Goal: Information Seeking & Learning: Learn about a topic

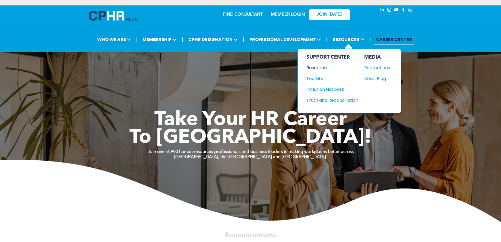
click at [319, 69] on div "Research" at bounding box center [329, 67] width 47 height 7
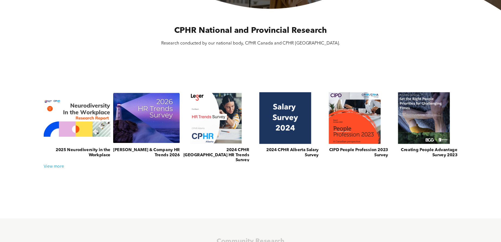
scroll to position [175, 0]
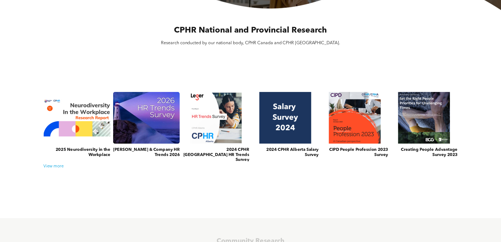
click at [162, 129] on link at bounding box center [146, 117] width 71 height 55
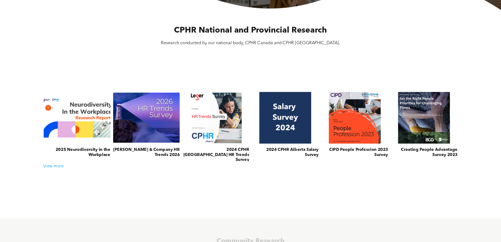
click at [92, 112] on link at bounding box center [76, 117] width 71 height 55
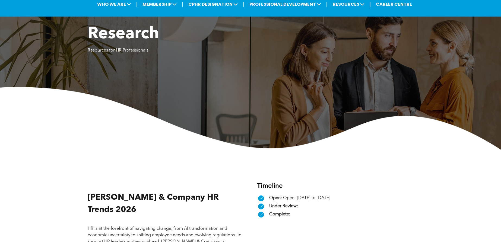
scroll to position [17, 0]
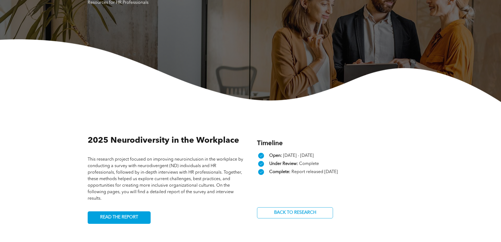
scroll to position [145, 0]
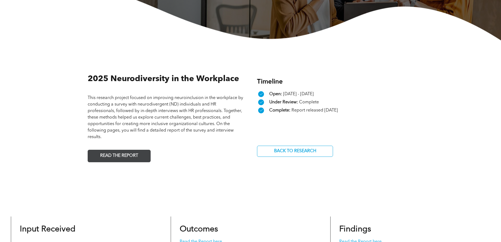
click at [125, 154] on span "READ THE REPORT" at bounding box center [119, 156] width 42 height 11
